Goal: Find specific page/section

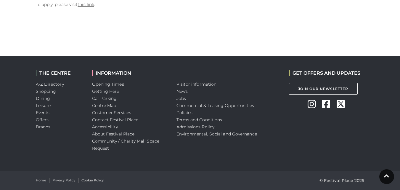
scroll to position [267, 0]
click at [181, 95] on li "Jobs" at bounding box center [228, 98] width 104 height 7
click at [181, 96] on link "Jobs" at bounding box center [180, 98] width 9 height 5
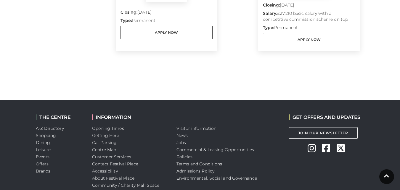
scroll to position [443, 0]
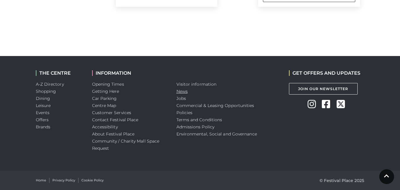
click at [181, 90] on link "News" at bounding box center [181, 90] width 11 height 5
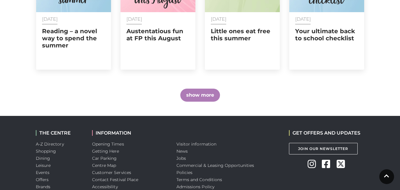
scroll to position [438, 0]
